Goal: Check status: Check status

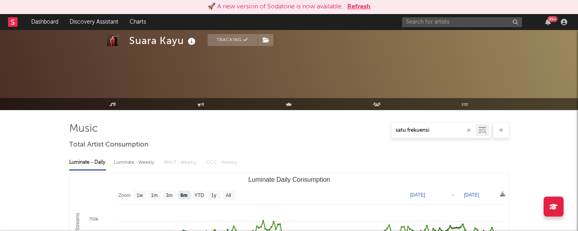
select select "6m"
select select "1w"
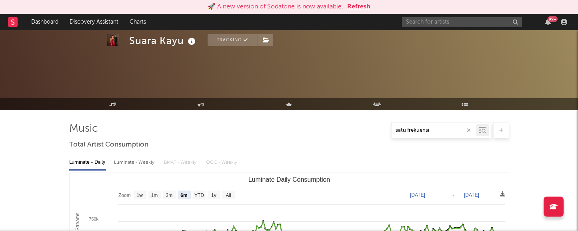
scroll to position [1090, 0]
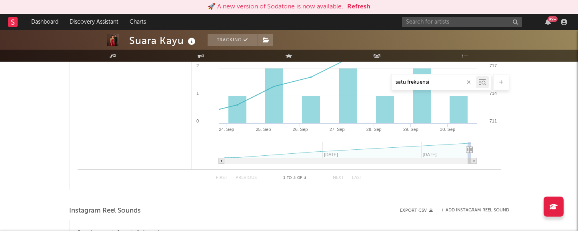
click at [356, 4] on button "Refresh" at bounding box center [358, 7] width 23 height 10
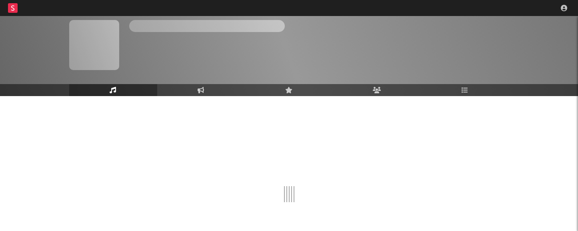
scroll to position [47, 0]
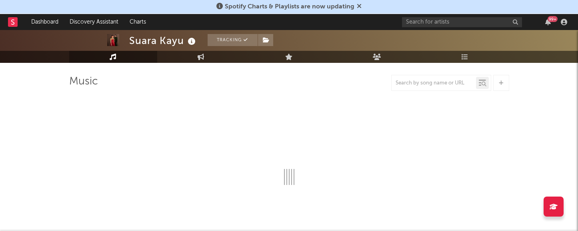
select select "6m"
